Goal: Task Accomplishment & Management: Manage account settings

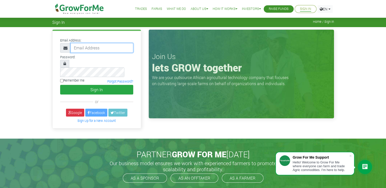
click at [89, 49] on input "email" at bounding box center [102, 48] width 63 height 10
type input "233594468577@growforme.com"
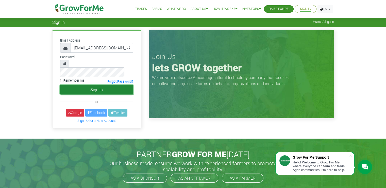
click at [105, 85] on button "Sign In" at bounding box center [96, 90] width 73 height 10
